Goal: Register for event/course: Register for event/course

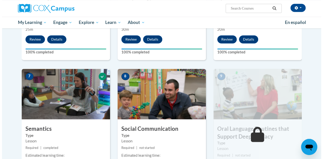
scroll to position [429, 0]
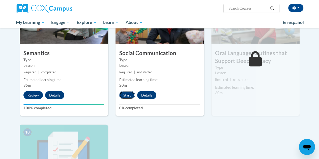
click at [126, 96] on button "Start" at bounding box center [127, 95] width 16 height 8
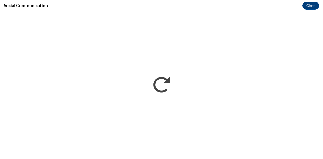
scroll to position [0, 0]
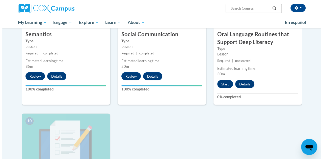
scroll to position [446, 0]
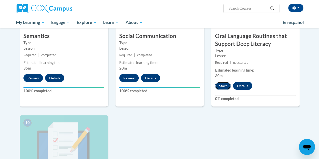
click at [221, 85] on button "Start" at bounding box center [223, 86] width 16 height 8
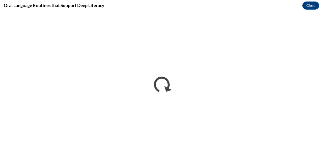
scroll to position [0, 0]
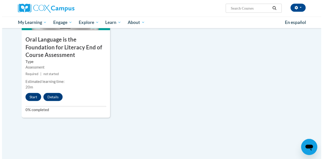
scroll to position [584, 0]
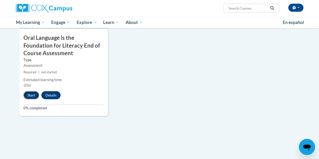
click at [35, 98] on button "Start" at bounding box center [31, 95] width 16 height 8
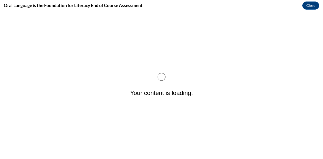
scroll to position [0, 0]
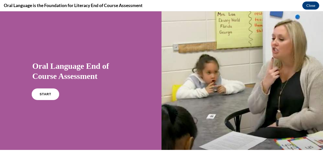
click at [35, 91] on link "START" at bounding box center [46, 95] width 28 height 12
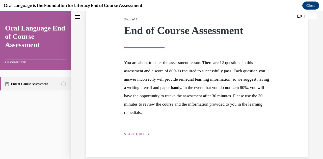
scroll to position [72, 0]
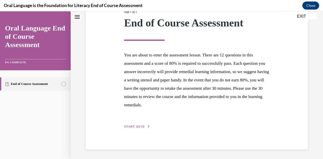
click at [136, 127] on span "START QUIZ" at bounding box center [134, 127] width 21 height 4
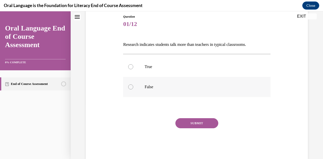
click at [158, 90] on label "False" at bounding box center [196, 87] width 147 height 20
click at [133, 90] on input "False" at bounding box center [130, 87] width 5 height 5
radio input "true"
click at [192, 122] on button "SUBMIT" at bounding box center [196, 123] width 43 height 10
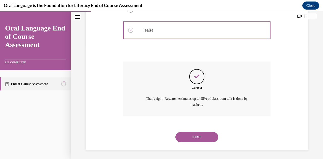
scroll to position [113, 0]
click at [179, 138] on button "NEXT" at bounding box center [196, 137] width 43 height 10
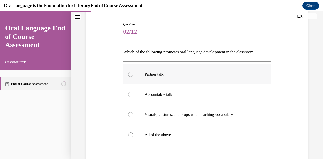
scroll to position [50, 0]
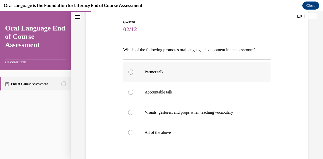
click at [164, 72] on p "Partner talk" at bounding box center [201, 72] width 113 height 5
click at [133, 72] on input "Partner talk" at bounding box center [130, 72] width 5 height 5
radio input "true"
click at [146, 134] on p "All of the above" at bounding box center [201, 132] width 113 height 5
click at [133, 134] on input "All of the above" at bounding box center [130, 132] width 5 height 5
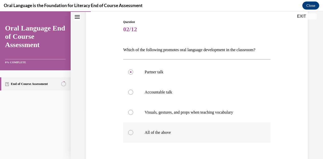
radio input "true"
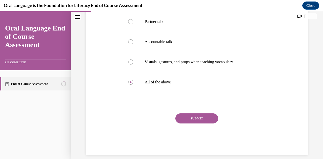
click at [197, 123] on button "SUBMIT" at bounding box center [196, 119] width 43 height 10
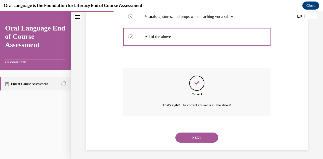
scroll to position [147, 0]
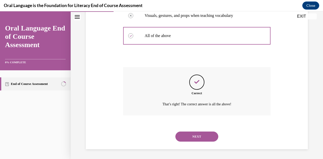
click at [190, 137] on button "NEXT" at bounding box center [196, 137] width 43 height 10
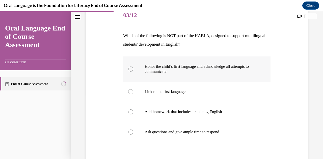
scroll to position [76, 0]
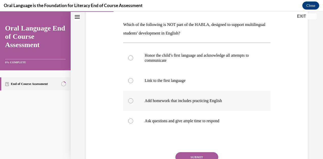
click at [178, 102] on p "Add homework that includes practicing English" at bounding box center [201, 100] width 113 height 5
click at [133, 102] on input "Add homework that includes practicing English" at bounding box center [130, 100] width 5 height 5
radio input "true"
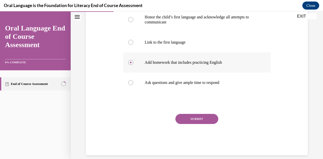
scroll to position [120, 0]
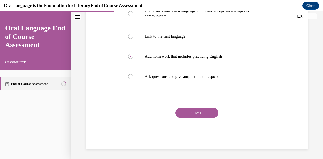
click at [189, 112] on button "SUBMIT" at bounding box center [196, 113] width 43 height 10
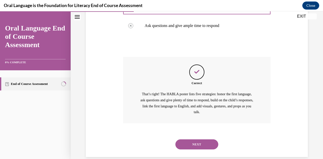
scroll to position [179, 0]
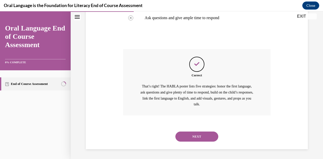
click at [189, 140] on button "NEXT" at bounding box center [196, 137] width 43 height 10
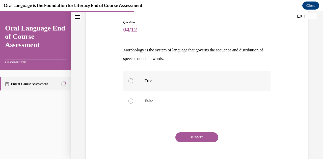
scroll to position [50, 0]
click at [186, 82] on p "True" at bounding box center [201, 80] width 113 height 5
click at [133, 82] on input "True" at bounding box center [130, 80] width 5 height 5
radio input "true"
click at [184, 134] on button "SUBMIT" at bounding box center [196, 137] width 43 height 10
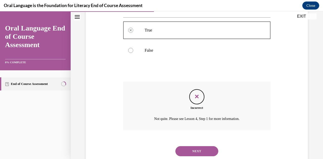
scroll to position [116, 0]
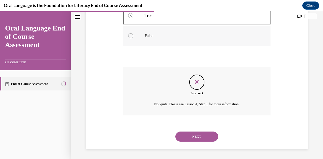
click at [130, 40] on label "False" at bounding box center [196, 36] width 147 height 20
click at [129, 36] on div at bounding box center [130, 35] width 5 height 5
click at [198, 134] on button "NEXT" at bounding box center [196, 137] width 43 height 10
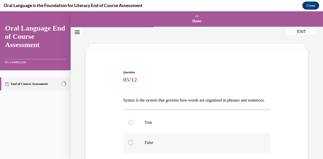
scroll to position [25, 0]
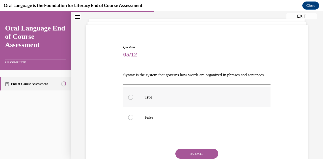
click at [146, 100] on p "True" at bounding box center [201, 97] width 113 height 5
click at [133, 100] on input "True" at bounding box center [130, 97] width 5 height 5
radio input "true"
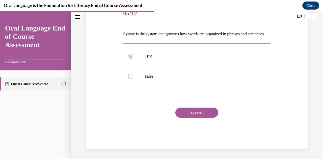
click at [194, 114] on button "SUBMIT" at bounding box center [196, 113] width 43 height 10
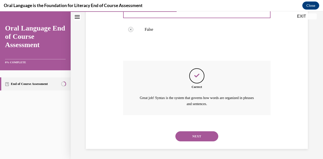
scroll to position [121, 0]
click at [183, 138] on button "NEXT" at bounding box center [196, 137] width 43 height 10
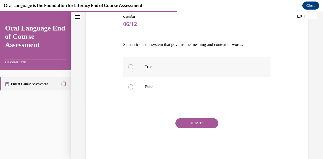
click at [163, 64] on label "True" at bounding box center [196, 67] width 147 height 20
click at [133, 64] on input "True" at bounding box center [130, 66] width 5 height 5
radio input "true"
click at [191, 121] on button "SUBMIT" at bounding box center [196, 123] width 43 height 10
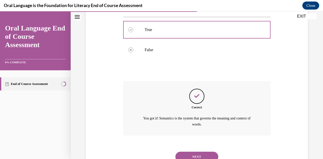
scroll to position [113, 0]
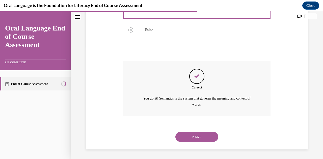
click at [196, 136] on button "NEXT" at bounding box center [196, 137] width 43 height 10
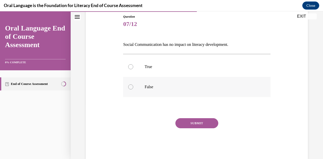
click at [205, 86] on p "False" at bounding box center [201, 87] width 113 height 5
click at [133, 86] on input "False" at bounding box center [130, 87] width 5 height 5
radio input "true"
click at [195, 124] on button "SUBMIT" at bounding box center [196, 123] width 43 height 10
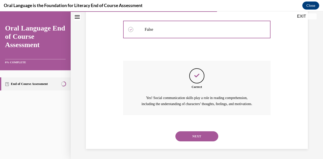
scroll to position [119, 0]
click at [196, 138] on button "NEXT" at bounding box center [196, 137] width 43 height 10
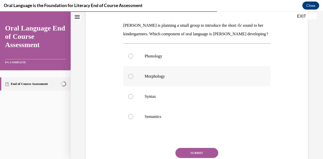
scroll to position [76, 0]
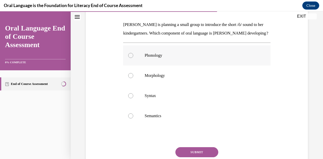
click at [189, 58] on p "Phonology" at bounding box center [201, 55] width 113 height 5
click at [133, 58] on input "Phonology" at bounding box center [130, 55] width 5 height 5
radio input "true"
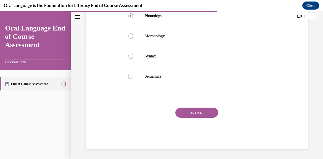
click at [199, 115] on button "SUBMIT" at bounding box center [196, 113] width 43 height 10
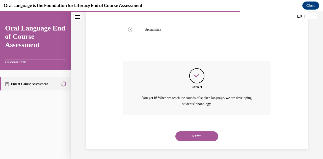
scroll to position [170, 0]
click at [195, 134] on button "NEXT" at bounding box center [196, 137] width 43 height 10
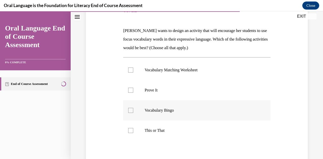
scroll to position [76, 0]
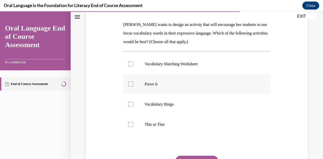
click at [146, 85] on p "Prove It" at bounding box center [201, 84] width 113 height 5
click at [133, 85] on input "Prove It" at bounding box center [130, 84] width 5 height 5
checkbox input "true"
click at [145, 125] on p "This or That" at bounding box center [201, 124] width 113 height 5
click at [133, 125] on input "This or That" at bounding box center [130, 124] width 5 height 5
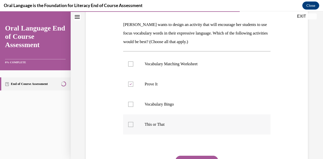
checkbox input "true"
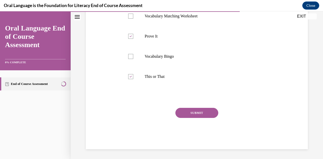
click at [188, 114] on button "SUBMIT" at bounding box center [196, 113] width 43 height 10
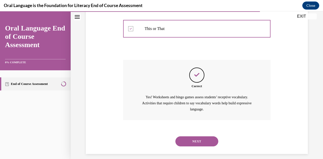
scroll to position [176, 0]
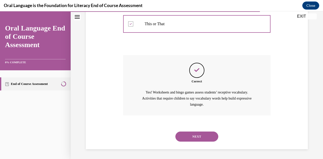
click at [188, 135] on button "NEXT" at bounding box center [196, 137] width 43 height 10
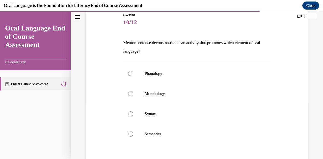
scroll to position [50, 0]
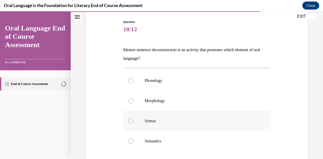
click at [148, 118] on label "Syntax" at bounding box center [196, 121] width 147 height 20
click at [133, 119] on input "Syntax" at bounding box center [130, 121] width 5 height 5
radio input "true"
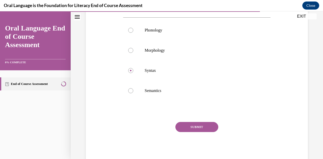
click at [190, 124] on button "SUBMIT" at bounding box center [196, 127] width 43 height 10
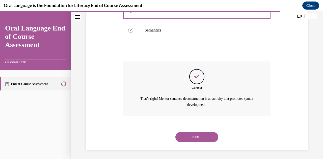
scroll to position [162, 0]
click at [188, 139] on button "NEXT" at bounding box center [196, 137] width 43 height 10
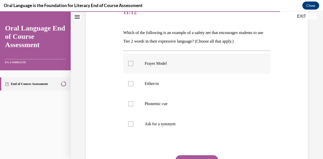
scroll to position [76, 0]
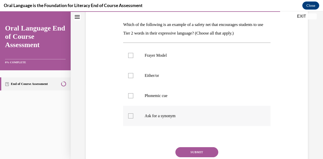
click at [147, 120] on label "Ask for a synonym" at bounding box center [196, 116] width 147 height 20
click at [133, 119] on input "Ask for a synonym" at bounding box center [130, 116] width 5 height 5
checkbox input "true"
click at [187, 157] on button "SUBMIT" at bounding box center [196, 152] width 43 height 10
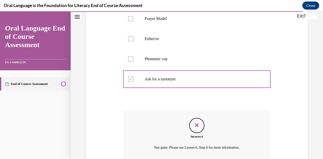
scroll to position [156, 0]
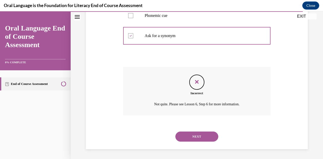
click at [197, 136] on button "NEXT" at bounding box center [196, 137] width 43 height 10
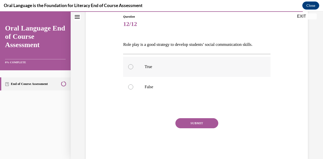
click at [153, 69] on p "True" at bounding box center [201, 66] width 113 height 5
click at [133, 69] on input "True" at bounding box center [130, 66] width 5 height 5
radio input "true"
click at [192, 126] on button "SUBMIT" at bounding box center [196, 123] width 43 height 10
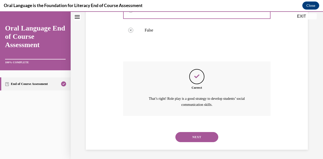
scroll to position [113, 0]
click at [186, 134] on button "NEXT" at bounding box center [196, 137] width 43 height 10
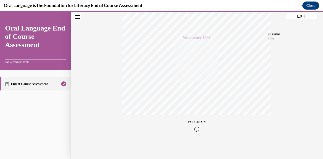
scroll to position [111, 0]
click at [198, 122] on span "TAKE AGAIN" at bounding box center [197, 121] width 18 height 3
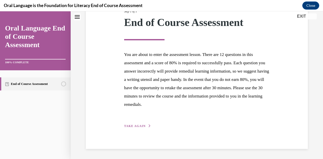
scroll to position [72, 0]
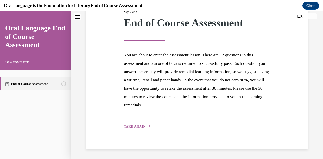
click at [121, 123] on div "Step 1 of 1 End of Course Assessment You are about to enter the assessment less…" at bounding box center [196, 64] width 153 height 132
click at [134, 127] on span "TAKE AGAIN" at bounding box center [134, 127] width 21 height 4
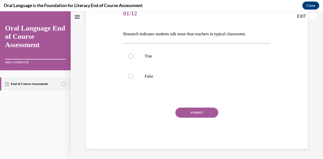
scroll to position [56, 0]
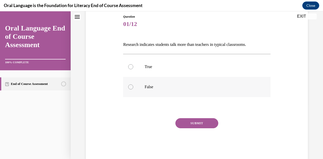
click at [169, 90] on label "False" at bounding box center [196, 87] width 147 height 20
click at [133, 90] on input "False" at bounding box center [130, 87] width 5 height 5
radio input "true"
click at [193, 124] on button "SUBMIT" at bounding box center [196, 123] width 43 height 10
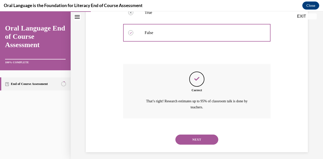
scroll to position [113, 0]
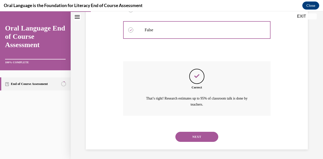
click at [187, 138] on button "NEXT" at bounding box center [196, 137] width 43 height 10
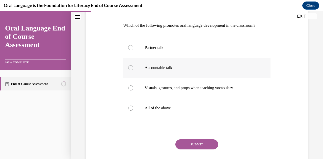
scroll to position [76, 0]
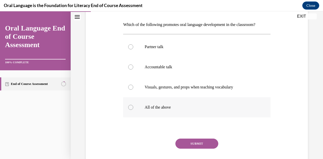
click at [144, 109] on label "All of the above" at bounding box center [196, 107] width 147 height 20
click at [133, 109] on input "All of the above" at bounding box center [130, 107] width 5 height 5
radio input "true"
click at [185, 144] on button "SUBMIT" at bounding box center [196, 144] width 43 height 10
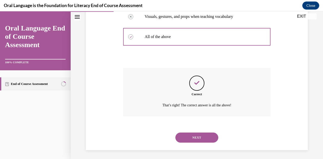
scroll to position [147, 0]
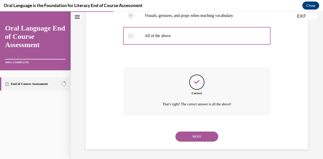
click at [186, 137] on button "NEXT" at bounding box center [196, 137] width 43 height 10
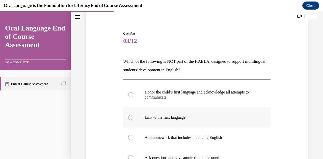
scroll to position [50, 0]
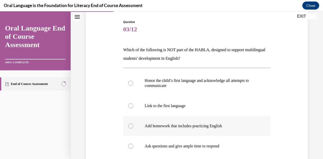
click at [132, 125] on div at bounding box center [130, 126] width 5 height 5
click at [132, 125] on input "Add homework that includes practicing English" at bounding box center [130, 126] width 5 height 5
radio input "true"
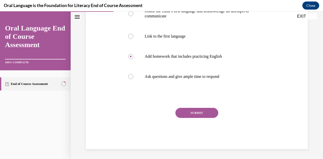
click at [193, 114] on button "SUBMIT" at bounding box center [196, 113] width 43 height 10
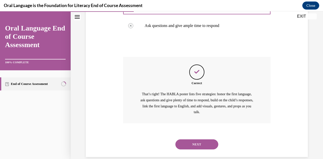
scroll to position [179, 0]
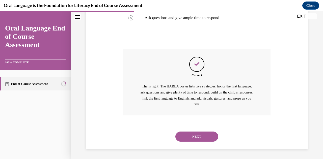
click at [188, 136] on button "NEXT" at bounding box center [196, 137] width 43 height 10
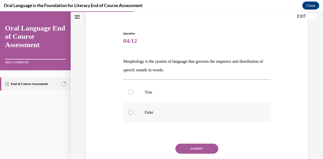
scroll to position [50, 0]
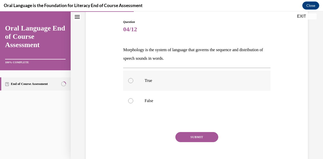
click at [136, 83] on label "True" at bounding box center [196, 81] width 147 height 20
click at [133, 83] on input "True" at bounding box center [130, 80] width 5 height 5
radio input "true"
click at [180, 137] on button "SUBMIT" at bounding box center [196, 137] width 43 height 10
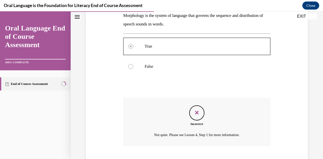
scroll to position [116, 0]
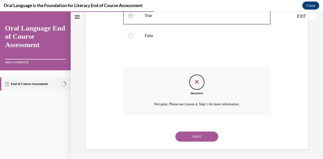
click at [191, 136] on button "NEXT" at bounding box center [196, 137] width 43 height 10
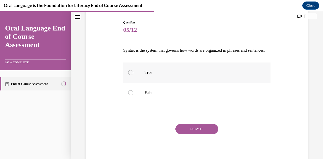
scroll to position [75, 0]
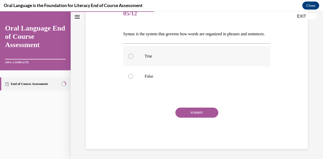
click at [162, 56] on p "True" at bounding box center [201, 56] width 113 height 5
click at [133, 56] on input "True" at bounding box center [130, 56] width 5 height 5
radio input "true"
click at [182, 113] on button "SUBMIT" at bounding box center [196, 113] width 43 height 10
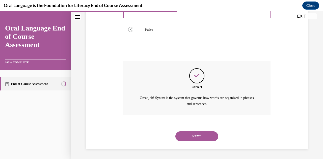
click at [189, 136] on button "NEXT" at bounding box center [196, 137] width 43 height 10
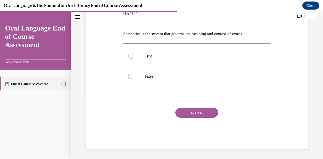
scroll to position [56, 0]
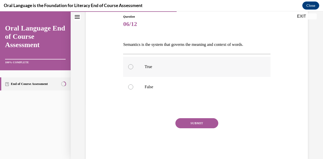
click at [154, 63] on label "True" at bounding box center [196, 67] width 147 height 20
click at [133, 64] on input "True" at bounding box center [130, 66] width 5 height 5
radio input "true"
click at [186, 123] on button "SUBMIT" at bounding box center [196, 123] width 43 height 10
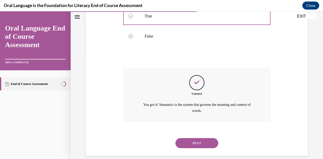
scroll to position [113, 0]
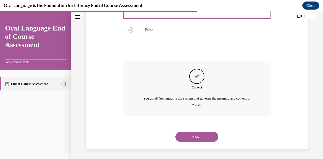
click at [191, 135] on button "NEXT" at bounding box center [196, 137] width 43 height 10
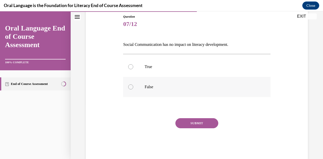
click at [155, 90] on label "False" at bounding box center [196, 87] width 147 height 20
click at [133, 90] on input "False" at bounding box center [130, 87] width 5 height 5
radio input "true"
click at [190, 123] on button "SUBMIT" at bounding box center [196, 123] width 43 height 10
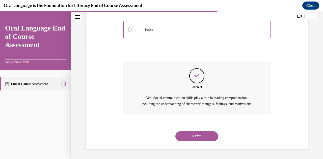
scroll to position [119, 0]
click at [188, 137] on button "NEXT" at bounding box center [196, 137] width 43 height 10
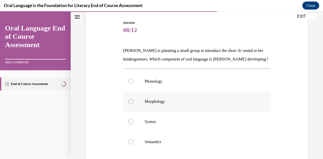
scroll to position [50, 0]
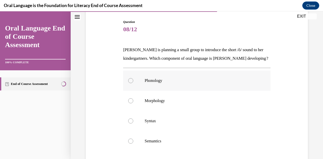
click at [170, 91] on label "Phonology" at bounding box center [196, 81] width 147 height 20
click at [133, 83] on input "Phonology" at bounding box center [130, 80] width 5 height 5
radio input "true"
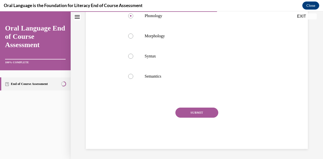
click at [183, 117] on button "SUBMIT" at bounding box center [196, 113] width 43 height 10
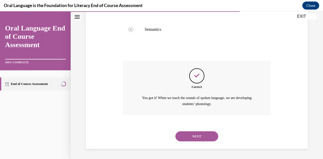
scroll to position [170, 0]
click at [187, 135] on button "NEXT" at bounding box center [196, 137] width 43 height 10
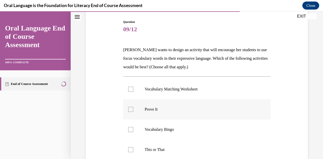
scroll to position [76, 0]
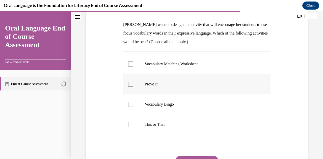
click at [147, 87] on label "Prove It" at bounding box center [196, 84] width 147 height 20
click at [133, 87] on input "Prove It" at bounding box center [130, 84] width 5 height 5
checkbox input "true"
click at [150, 127] on p "This or That" at bounding box center [201, 124] width 113 height 5
click at [133, 127] on input "This or That" at bounding box center [130, 124] width 5 height 5
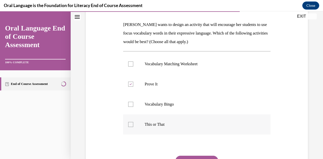
checkbox input "true"
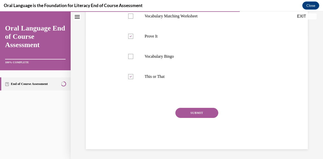
click at [203, 116] on button "SUBMIT" at bounding box center [196, 113] width 43 height 10
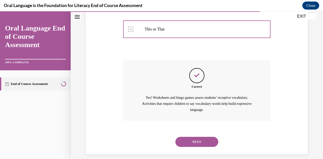
scroll to position [176, 0]
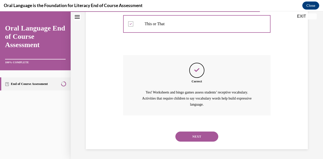
click at [200, 138] on button "NEXT" at bounding box center [196, 137] width 43 height 10
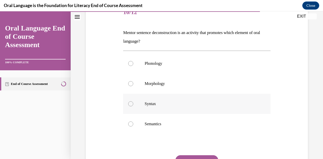
scroll to position [76, 0]
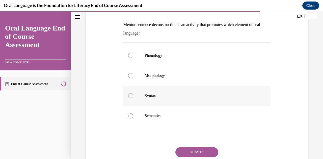
click at [164, 101] on label "Syntax" at bounding box center [196, 96] width 147 height 20
click at [133, 98] on input "Syntax" at bounding box center [130, 95] width 5 height 5
radio input "true"
click at [186, 154] on button "SUBMIT" at bounding box center [196, 152] width 43 height 10
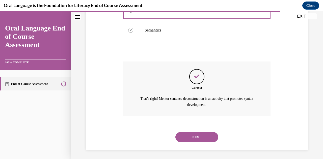
scroll to position [162, 0]
click at [189, 140] on button "NEXT" at bounding box center [196, 137] width 43 height 10
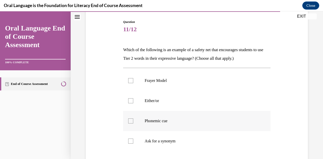
scroll to position [76, 0]
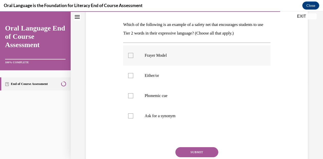
click at [154, 53] on p "Frayer Model" at bounding box center [201, 55] width 113 height 5
click at [133, 53] on input "Frayer Model" at bounding box center [130, 55] width 5 height 5
checkbox input "true"
click at [152, 78] on p "Either/or" at bounding box center [201, 75] width 113 height 5
click at [133, 78] on input "Either/or" at bounding box center [130, 75] width 5 height 5
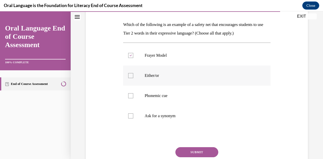
checkbox input "true"
click at [145, 117] on p "Ask for a synonym" at bounding box center [201, 116] width 113 height 5
click at [133, 117] on input "Ask for a synonym" at bounding box center [130, 116] width 5 height 5
checkbox input "true"
click at [190, 152] on button "SUBMIT" at bounding box center [196, 152] width 43 height 10
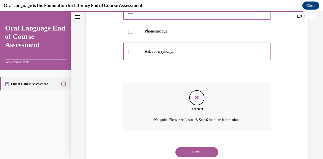
scroll to position [156, 0]
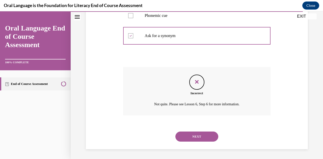
click at [190, 136] on button "NEXT" at bounding box center [196, 137] width 43 height 10
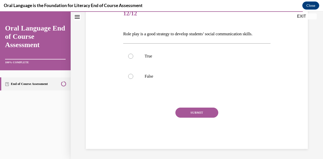
scroll to position [56, 0]
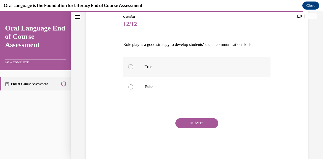
click at [158, 68] on p "True" at bounding box center [201, 66] width 113 height 5
click at [133, 68] on input "True" at bounding box center [130, 66] width 5 height 5
radio input "true"
click at [183, 121] on button "SUBMIT" at bounding box center [196, 123] width 43 height 10
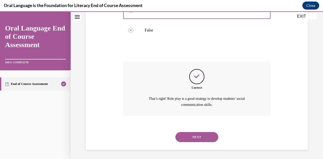
scroll to position [113, 0]
click at [185, 136] on button "NEXT" at bounding box center [196, 137] width 43 height 10
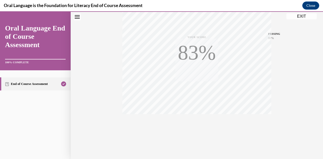
scroll to position [111, 0]
click at [196, 124] on div "TAKE AGAIN" at bounding box center [197, 126] width 18 height 12
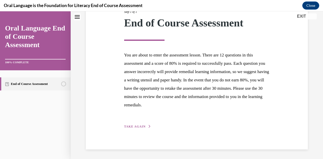
click at [149, 126] on icon "button" at bounding box center [149, 126] width 3 height 3
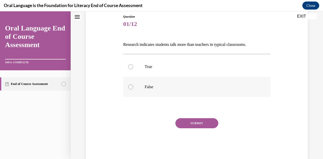
click at [145, 86] on p "False" at bounding box center [201, 87] width 113 height 5
click at [133, 86] on input "False" at bounding box center [130, 87] width 5 height 5
radio input "true"
click at [191, 119] on button "SUBMIT" at bounding box center [196, 123] width 43 height 10
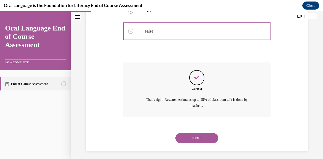
scroll to position [113, 0]
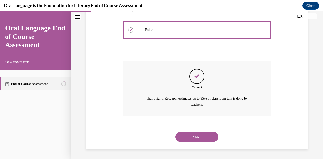
click at [187, 134] on button "NEXT" at bounding box center [196, 137] width 43 height 10
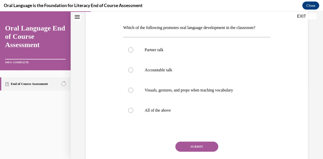
scroll to position [107, 0]
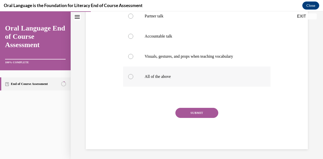
click at [151, 78] on p "All of the above" at bounding box center [201, 76] width 113 height 5
click at [133, 78] on input "All of the above" at bounding box center [130, 76] width 5 height 5
radio input "true"
click at [185, 114] on button "SUBMIT" at bounding box center [196, 113] width 43 height 10
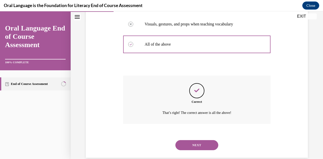
scroll to position [147, 0]
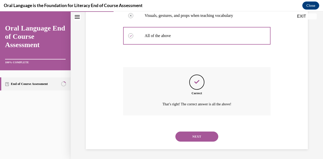
click at [187, 135] on button "NEXT" at bounding box center [196, 137] width 43 height 10
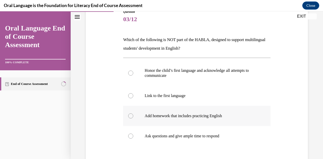
scroll to position [76, 0]
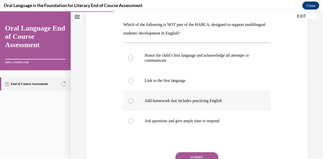
click at [158, 99] on p "Add homework that includes practicing English" at bounding box center [201, 100] width 113 height 5
click at [133, 99] on input "Add homework that includes practicing English" at bounding box center [130, 100] width 5 height 5
radio input "true"
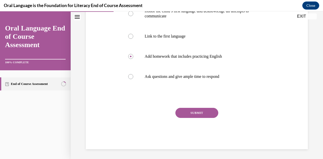
click at [186, 109] on button "SUBMIT" at bounding box center [196, 113] width 43 height 10
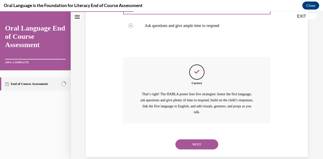
scroll to position [179, 0]
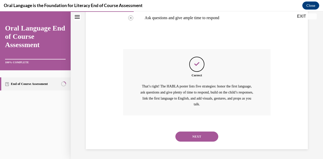
click at [192, 136] on button "NEXT" at bounding box center [196, 137] width 43 height 10
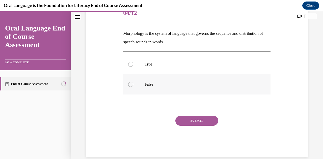
scroll to position [75, 0]
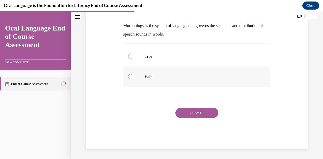
click at [158, 75] on p "False" at bounding box center [201, 76] width 113 height 5
click at [133, 75] on input "False" at bounding box center [130, 76] width 5 height 5
radio input "true"
click at [188, 111] on button "SUBMIT" at bounding box center [196, 113] width 43 height 10
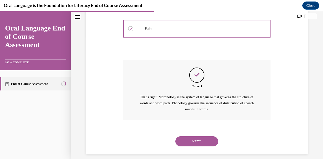
scroll to position [127, 0]
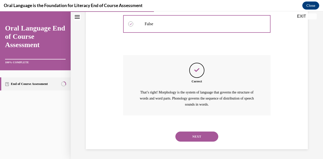
click at [185, 137] on button "NEXT" at bounding box center [196, 137] width 43 height 10
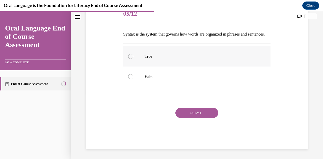
scroll to position [75, 0]
click at [168, 55] on p "True" at bounding box center [201, 56] width 113 height 5
click at [133, 55] on input "True" at bounding box center [130, 56] width 5 height 5
radio input "true"
click at [176, 113] on button "SUBMIT" at bounding box center [196, 113] width 43 height 10
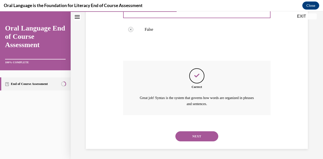
click at [187, 139] on button "NEXT" at bounding box center [196, 137] width 43 height 10
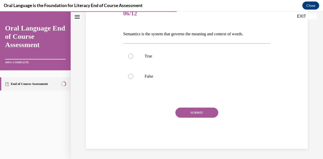
scroll to position [56, 0]
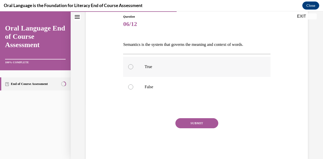
click at [156, 68] on p "True" at bounding box center [201, 66] width 113 height 5
click at [133, 68] on input "True" at bounding box center [130, 66] width 5 height 5
radio input "true"
click at [186, 123] on button "SUBMIT" at bounding box center [196, 123] width 43 height 10
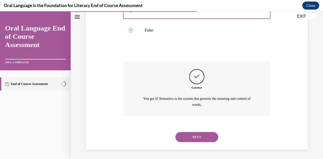
scroll to position [113, 0]
click at [189, 135] on button "NEXT" at bounding box center [196, 137] width 43 height 10
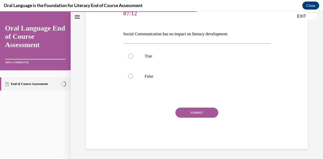
scroll to position [56, 0]
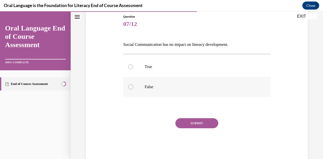
click at [149, 88] on p "False" at bounding box center [201, 87] width 113 height 5
click at [133, 88] on input "False" at bounding box center [130, 87] width 5 height 5
radio input "true"
click at [190, 123] on button "SUBMIT" at bounding box center [196, 123] width 43 height 10
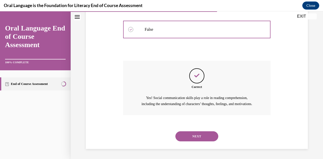
scroll to position [119, 0]
click at [189, 135] on button "NEXT" at bounding box center [196, 137] width 43 height 10
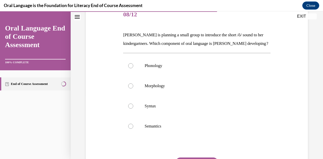
scroll to position [76, 0]
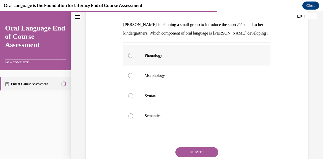
click at [174, 66] on label "Phonology" at bounding box center [196, 55] width 147 height 20
click at [133, 58] on input "Phonology" at bounding box center [130, 55] width 5 height 5
radio input "true"
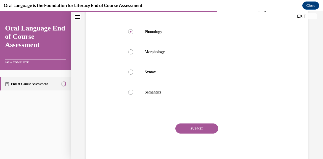
scroll to position [124, 0]
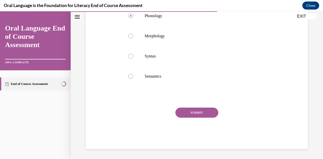
click at [195, 114] on button "SUBMIT" at bounding box center [196, 113] width 43 height 10
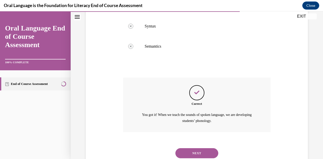
scroll to position [170, 0]
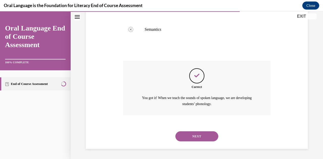
click at [201, 138] on button "NEXT" at bounding box center [196, 137] width 43 height 10
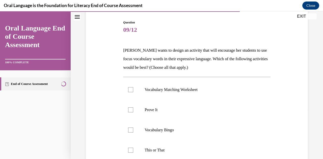
scroll to position [76, 0]
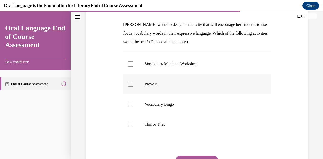
click at [129, 87] on label "Prove It" at bounding box center [196, 84] width 147 height 20
click at [129, 87] on input "Prove It" at bounding box center [130, 84] width 5 height 5
checkbox input "true"
click at [136, 126] on label "This or That" at bounding box center [196, 125] width 147 height 20
click at [133, 126] on input "This or That" at bounding box center [130, 124] width 5 height 5
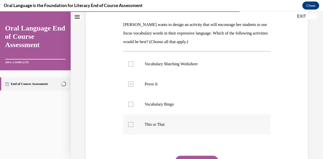
checkbox input "true"
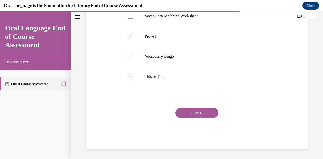
click at [205, 112] on button "SUBMIT" at bounding box center [196, 113] width 43 height 10
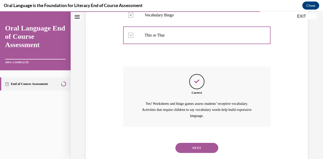
scroll to position [176, 0]
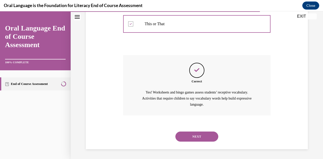
click at [191, 136] on button "NEXT" at bounding box center [196, 137] width 43 height 10
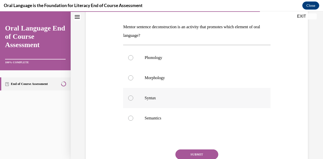
scroll to position [76, 0]
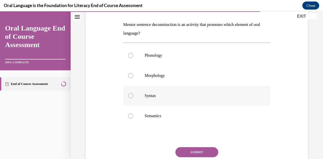
click at [161, 100] on label "Syntax" at bounding box center [196, 96] width 147 height 20
click at [133, 98] on input "Syntax" at bounding box center [130, 95] width 5 height 5
radio input "true"
click at [185, 154] on button "SUBMIT" at bounding box center [196, 152] width 43 height 10
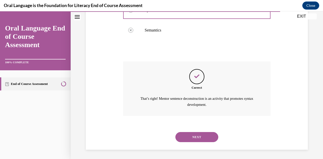
scroll to position [162, 0]
click at [187, 137] on button "NEXT" at bounding box center [196, 137] width 43 height 10
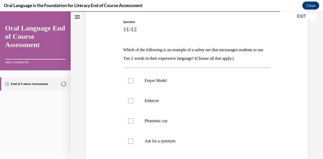
scroll to position [76, 0]
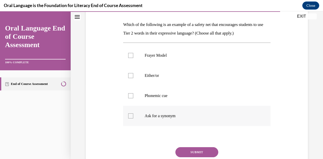
click at [149, 116] on p "Ask for a synonym" at bounding box center [201, 116] width 113 height 5
click at [133, 116] on input "Ask for a synonym" at bounding box center [130, 116] width 5 height 5
checkbox input "true"
click at [158, 76] on p "Either/or" at bounding box center [201, 75] width 113 height 5
click at [133, 76] on input "Either/or" at bounding box center [130, 75] width 5 height 5
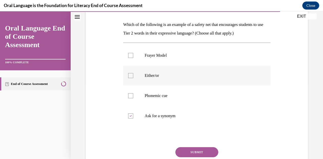
checkbox input "true"
click at [143, 56] on label "Frayer Model" at bounding box center [196, 55] width 147 height 20
click at [133, 56] on input "Frayer Model" at bounding box center [130, 55] width 5 height 5
checkbox input "true"
click at [171, 72] on label "Either/or" at bounding box center [196, 76] width 147 height 20
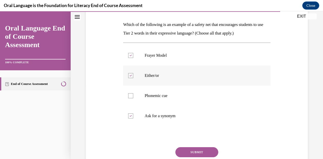
click at [133, 73] on input "Either/or" at bounding box center [130, 75] width 5 height 5
checkbox input "false"
click at [199, 151] on button "SUBMIT" at bounding box center [196, 152] width 43 height 10
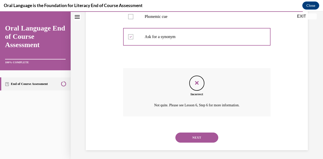
scroll to position [156, 0]
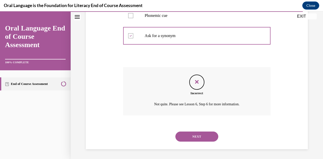
click at [191, 135] on button "NEXT" at bounding box center [196, 137] width 43 height 10
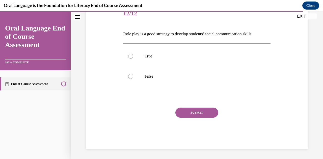
scroll to position [56, 0]
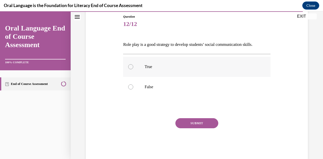
click at [138, 67] on label "True" at bounding box center [196, 67] width 147 height 20
click at [133, 67] on input "True" at bounding box center [130, 66] width 5 height 5
radio input "true"
click at [189, 126] on button "SUBMIT" at bounding box center [196, 123] width 43 height 10
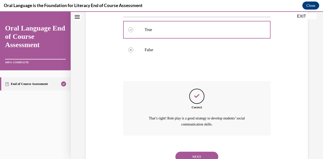
scroll to position [113, 0]
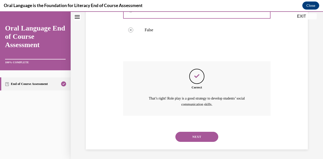
click at [199, 135] on button "NEXT" at bounding box center [196, 137] width 43 height 10
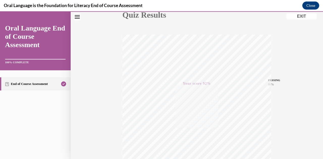
scroll to position [111, 0]
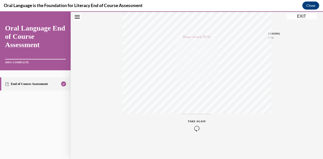
click at [193, 124] on div "TAKE AGAIN" at bounding box center [197, 126] width 18 height 12
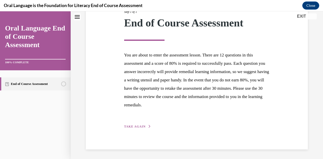
click at [140, 125] on span "TAKE AGAIN" at bounding box center [134, 127] width 21 height 4
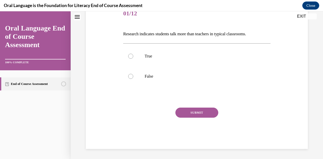
scroll to position [56, 0]
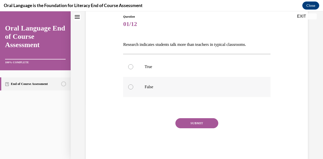
click at [142, 87] on label "False" at bounding box center [196, 87] width 147 height 20
click at [133, 87] on input "False" at bounding box center [130, 87] width 5 height 5
radio input "true"
click at [185, 121] on button "SUBMIT" at bounding box center [196, 123] width 43 height 10
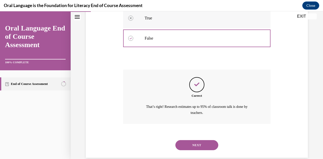
scroll to position [113, 0]
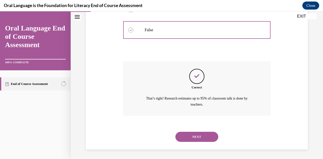
click at [186, 137] on button "NEXT" at bounding box center [196, 137] width 43 height 10
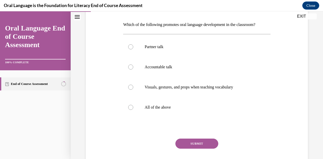
scroll to position [107, 0]
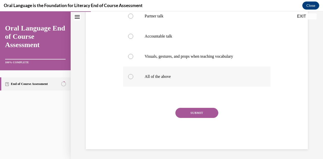
click at [152, 79] on p "All of the above" at bounding box center [201, 76] width 113 height 5
click at [133, 79] on input "All of the above" at bounding box center [130, 76] width 5 height 5
radio input "true"
click at [198, 110] on button "SUBMIT" at bounding box center [196, 113] width 43 height 10
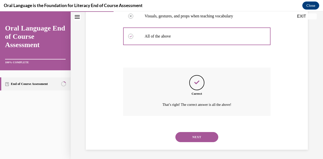
scroll to position [147, 0]
click at [189, 139] on button "NEXT" at bounding box center [196, 137] width 43 height 10
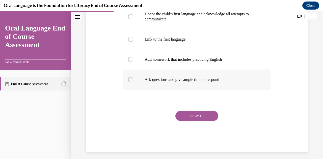
scroll to position [118, 0]
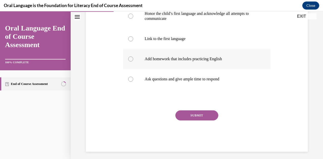
click at [144, 61] on label "Add homework that includes practicing English" at bounding box center [196, 59] width 147 height 20
click at [133, 61] on input "Add homework that includes practicing English" at bounding box center [130, 59] width 5 height 5
radio input "true"
click at [188, 117] on button "SUBMIT" at bounding box center [196, 116] width 43 height 10
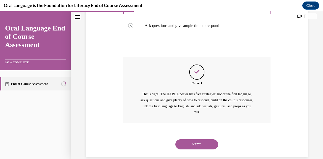
scroll to position [179, 0]
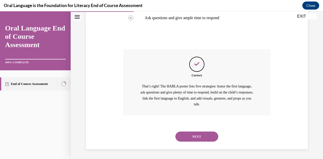
click at [187, 139] on button "NEXT" at bounding box center [196, 137] width 43 height 10
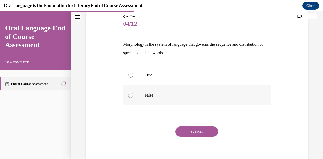
scroll to position [75, 0]
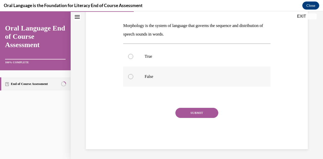
click at [143, 80] on label "False" at bounding box center [196, 77] width 147 height 20
click at [133, 79] on input "False" at bounding box center [130, 76] width 5 height 5
radio input "true"
click at [198, 112] on button "SUBMIT" at bounding box center [196, 113] width 43 height 10
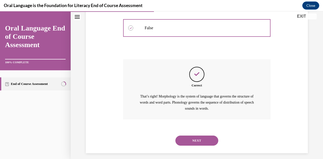
scroll to position [127, 0]
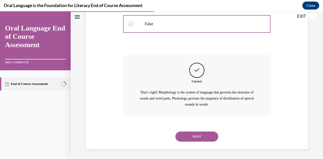
click at [184, 134] on button "NEXT" at bounding box center [196, 137] width 43 height 10
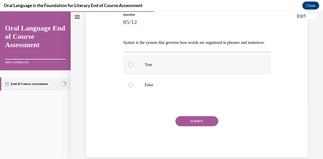
scroll to position [75, 0]
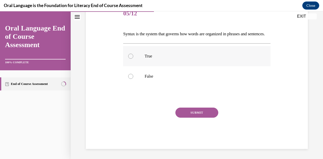
click at [175, 52] on label "True" at bounding box center [196, 56] width 147 height 20
click at [133, 54] on input "True" at bounding box center [130, 56] width 5 height 5
radio input "true"
click at [183, 120] on div "SUBMIT" at bounding box center [196, 120] width 147 height 25
click at [184, 112] on button "SUBMIT" at bounding box center [196, 113] width 43 height 10
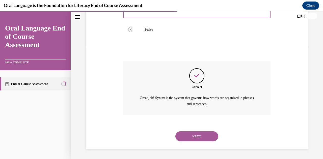
scroll to position [121, 0]
click at [200, 135] on button "NEXT" at bounding box center [196, 137] width 43 height 10
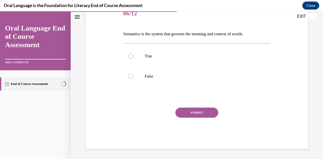
scroll to position [56, 0]
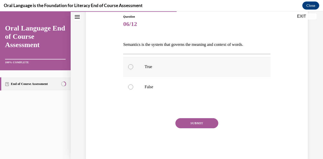
click at [143, 62] on label "True" at bounding box center [196, 67] width 147 height 20
click at [133, 64] on input "True" at bounding box center [130, 66] width 5 height 5
radio input "true"
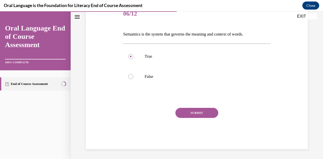
click at [205, 114] on button "SUBMIT" at bounding box center [196, 113] width 43 height 10
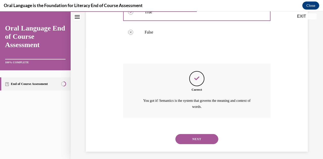
scroll to position [113, 0]
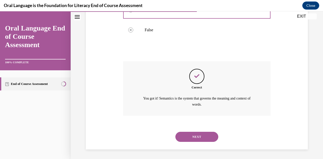
click at [197, 135] on button "NEXT" at bounding box center [196, 137] width 43 height 10
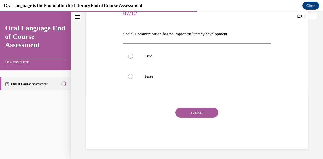
scroll to position [56, 0]
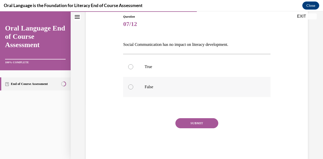
click at [166, 86] on p "False" at bounding box center [201, 87] width 113 height 5
click at [133, 86] on input "False" at bounding box center [130, 87] width 5 height 5
radio input "true"
click at [185, 123] on button "SUBMIT" at bounding box center [196, 123] width 43 height 10
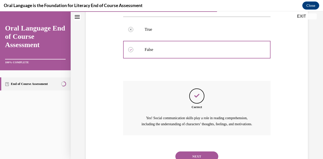
scroll to position [119, 0]
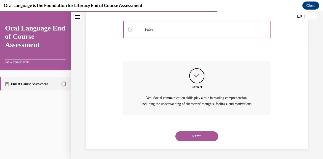
click at [198, 137] on button "NEXT" at bounding box center [196, 137] width 43 height 10
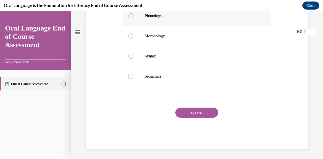
scroll to position [0, 0]
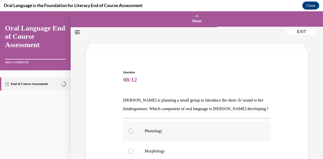
click at [172, 137] on label "Phonology" at bounding box center [196, 131] width 147 height 20
click at [133, 134] on input "Phonology" at bounding box center [130, 131] width 5 height 5
radio input "true"
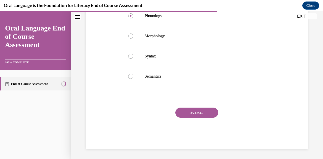
click at [195, 110] on button "SUBMIT" at bounding box center [196, 113] width 43 height 10
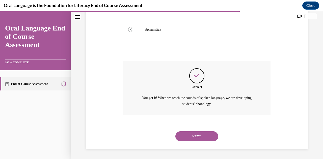
scroll to position [170, 0]
click at [188, 135] on button "NEXT" at bounding box center [196, 137] width 43 height 10
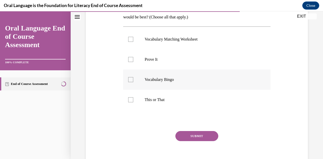
scroll to position [101, 0]
click at [173, 61] on p "Prove It" at bounding box center [201, 59] width 113 height 5
click at [133, 61] on input "Prove It" at bounding box center [130, 59] width 5 height 5
checkbox input "true"
click at [166, 101] on p "This or That" at bounding box center [201, 99] width 113 height 5
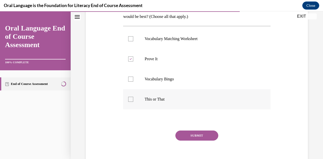
click at [133, 101] on input "This or That" at bounding box center [130, 99] width 5 height 5
checkbox input "true"
click at [188, 137] on button "SUBMIT" at bounding box center [196, 136] width 43 height 10
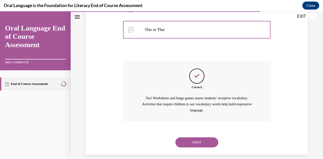
scroll to position [176, 0]
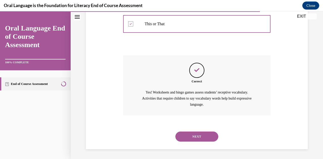
click at [190, 139] on button "NEXT" at bounding box center [196, 137] width 43 height 10
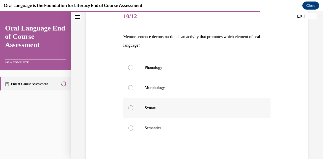
scroll to position [76, 0]
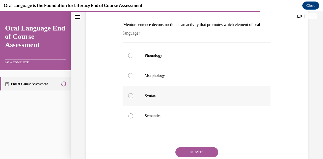
click at [160, 99] on label "Syntax" at bounding box center [196, 96] width 147 height 20
click at [133, 98] on input "Syntax" at bounding box center [130, 95] width 5 height 5
radio input "true"
click at [187, 151] on button "SUBMIT" at bounding box center [196, 152] width 43 height 10
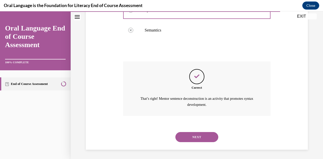
scroll to position [162, 0]
click at [187, 139] on button "NEXT" at bounding box center [196, 137] width 43 height 10
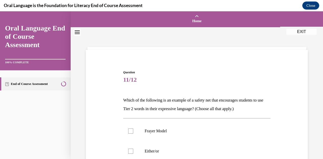
scroll to position [50, 0]
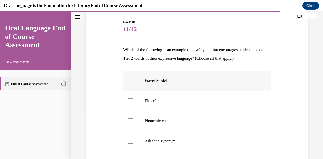
click at [145, 82] on p "Frayer Model" at bounding box center [201, 80] width 113 height 5
click at [133, 82] on input "Frayer Model" at bounding box center [130, 80] width 5 height 5
checkbox input "true"
click at [143, 99] on label "Either/or" at bounding box center [196, 101] width 147 height 20
click at [133, 99] on input "Either/or" at bounding box center [130, 100] width 5 height 5
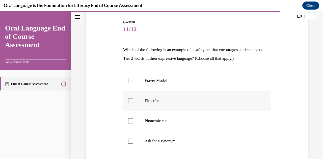
checkbox input "true"
click at [145, 140] on p "Ask for a synonym" at bounding box center [201, 141] width 113 height 5
click at [133, 140] on input "Ask for a synonym" at bounding box center [130, 141] width 5 height 5
checkbox input "true"
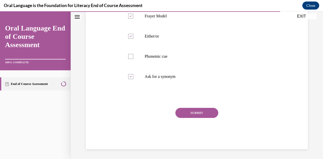
click at [198, 110] on button "SUBMIT" at bounding box center [196, 113] width 43 height 10
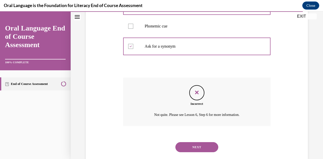
scroll to position [156, 0]
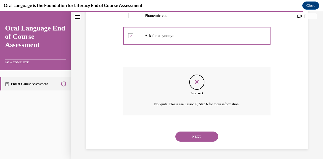
click at [196, 138] on button "NEXT" at bounding box center [196, 137] width 43 height 10
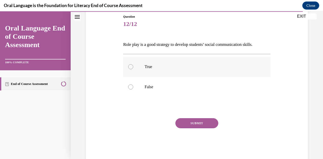
click at [149, 67] on p "True" at bounding box center [201, 66] width 113 height 5
click at [133, 67] on input "True" at bounding box center [130, 66] width 5 height 5
radio input "true"
click at [194, 120] on button "SUBMIT" at bounding box center [196, 123] width 43 height 10
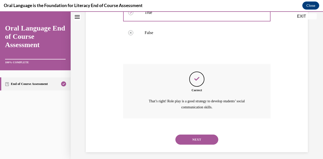
scroll to position [113, 0]
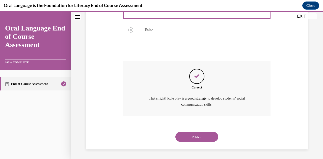
click at [186, 141] on button "NEXT" at bounding box center [196, 137] width 43 height 10
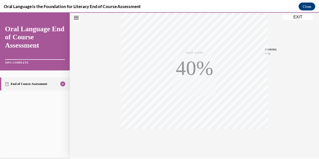
scroll to position [111, 0]
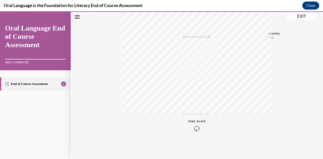
click at [298, 15] on button "EXIT" at bounding box center [302, 16] width 30 height 6
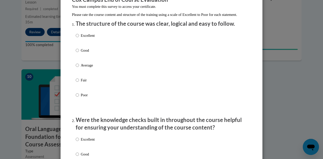
scroll to position [76, 0]
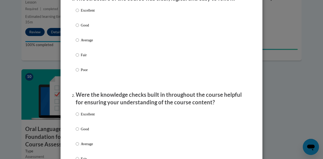
click at [92, 13] on p "Excellent" at bounding box center [88, 11] width 14 height 6
click at [79, 13] on input "Excellent" at bounding box center [77, 11] width 3 height 6
radio input "true"
click at [84, 124] on label "Excellent" at bounding box center [85, 119] width 19 height 14
click at [79, 117] on input "Excellent" at bounding box center [77, 115] width 3 height 6
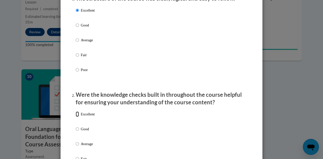
radio input "true"
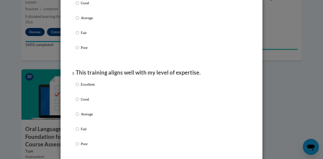
click at [81, 87] on p "Excellent" at bounding box center [88, 85] width 14 height 6
click at [79, 87] on input "Excellent" at bounding box center [77, 85] width 3 height 6
radio input "true"
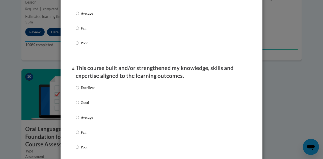
click at [79, 94] on label "Excellent" at bounding box center [85, 92] width 19 height 14
click at [79, 91] on input "Excellent" at bounding box center [77, 88] width 3 height 6
radio input "true"
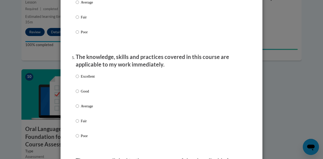
scroll to position [429, 0]
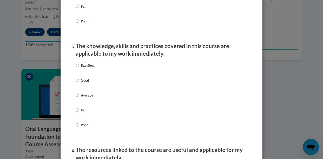
click at [88, 68] on p "Excellent" at bounding box center [88, 66] width 14 height 6
click at [79, 68] on input "Excellent" at bounding box center [77, 66] width 3 height 6
radio input "true"
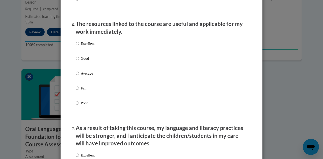
click at [89, 46] on p "Excellent" at bounding box center [88, 44] width 14 height 6
click at [79, 46] on input "Excellent" at bounding box center [77, 44] width 3 height 6
radio input "true"
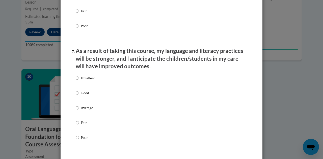
scroll to position [656, 0]
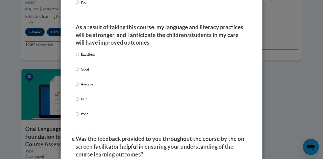
click at [84, 57] on p "Excellent" at bounding box center [88, 55] width 14 height 6
click at [79, 57] on input "Excellent" at bounding box center [77, 55] width 3 height 6
radio input "true"
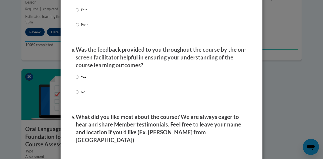
scroll to position [757, 0]
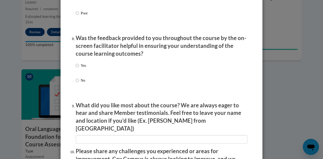
click at [83, 68] on p "Yes" at bounding box center [83, 66] width 5 height 6
click at [79, 68] on input "Yes" at bounding box center [77, 66] width 3 height 6
radio input "true"
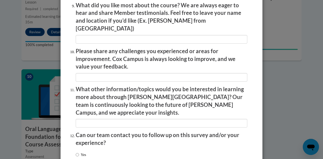
scroll to position [858, 0]
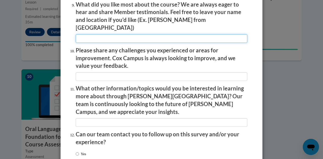
click at [116, 36] on input "textbox" at bounding box center [162, 38] width 172 height 9
type input "na"
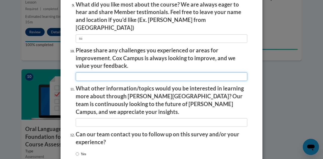
click at [110, 73] on input "textbox" at bounding box center [162, 76] width 172 height 9
type input "na"
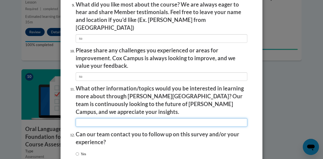
click at [105, 118] on input "textbox" at bounding box center [162, 122] width 172 height 9
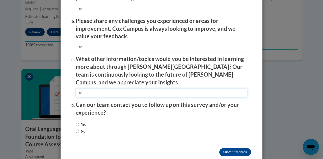
scroll to position [890, 0]
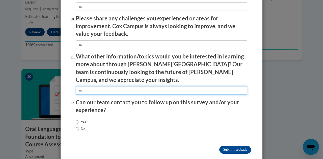
type input "na"
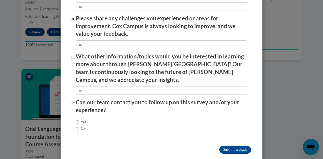
click at [80, 126] on label "No" at bounding box center [81, 129] width 10 height 6
click at [79, 126] on input "No" at bounding box center [77, 129] width 3 height 6
radio input "true"
click at [220, 146] on input "Submit feedback" at bounding box center [235, 150] width 32 height 8
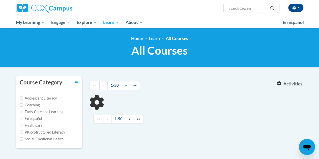
type input "data-driven instruction"
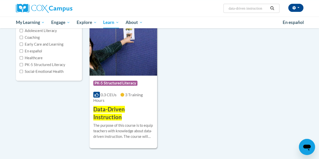
scroll to position [76, 0]
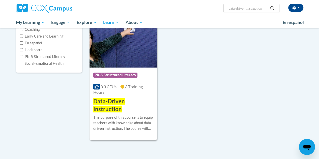
click at [125, 105] on span "Data-Driven Instruction" at bounding box center [109, 105] width 32 height 15
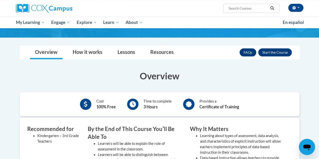
scroll to position [25, 0]
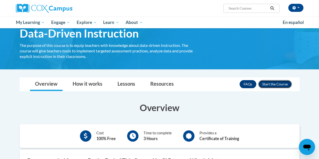
click at [273, 85] on button "Enroll" at bounding box center [276, 84] width 34 height 8
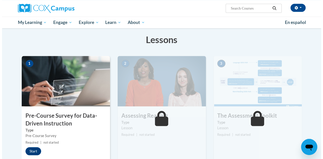
scroll to position [151, 0]
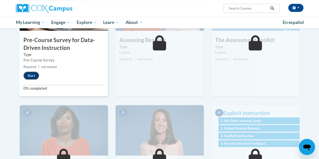
click at [27, 76] on button "Start" at bounding box center [31, 76] width 16 height 8
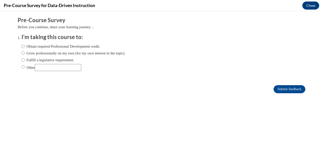
scroll to position [0, 0]
click at [21, 61] on input "Fulfill a legislative requirement." at bounding box center [22, 60] width 3 height 6
radio input "true"
click at [280, 90] on input "Submit feedback" at bounding box center [290, 89] width 32 height 8
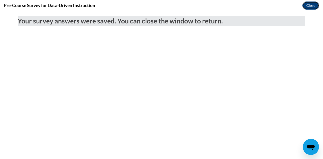
click at [310, 5] on button "Close" at bounding box center [310, 6] width 17 height 8
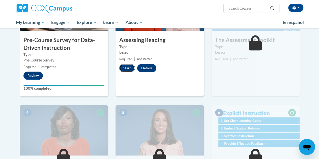
click at [122, 70] on button "Start" at bounding box center [127, 68] width 16 height 8
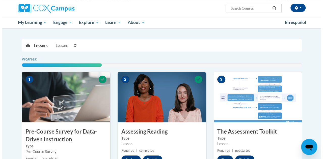
scroll to position [118, 0]
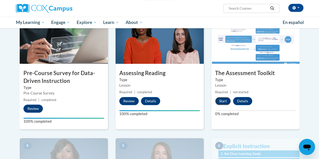
click at [223, 101] on button "Start" at bounding box center [223, 101] width 16 height 8
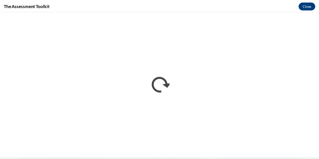
scroll to position [0, 0]
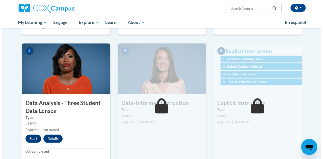
scroll to position [219, 0]
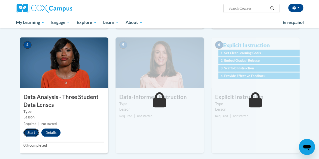
click at [31, 132] on button "Start" at bounding box center [31, 133] width 16 height 8
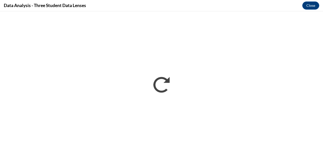
scroll to position [0, 0]
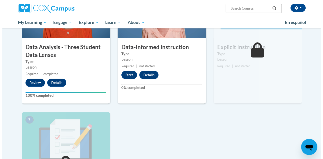
scroll to position [270, 0]
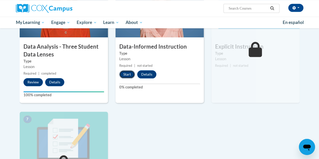
click at [126, 72] on button "Start" at bounding box center [127, 74] width 16 height 8
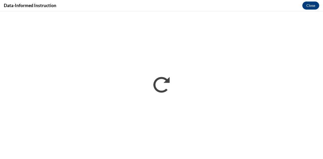
scroll to position [0, 0]
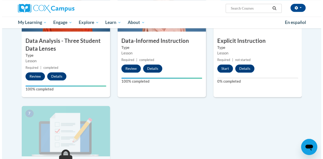
scroll to position [303, 0]
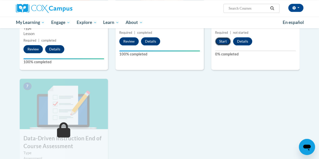
click at [226, 41] on button "Start" at bounding box center [223, 41] width 16 height 8
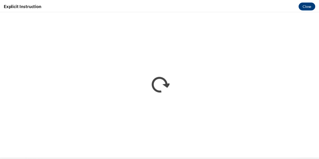
scroll to position [0, 0]
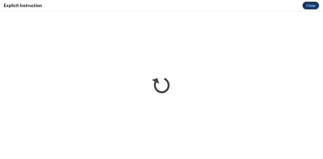
click at [316, 7] on button "Close" at bounding box center [310, 6] width 17 height 8
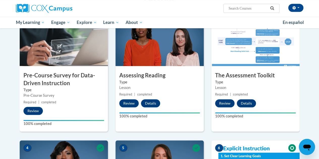
scroll to position [15, 0]
